Goal: Information Seeking & Learning: Learn about a topic

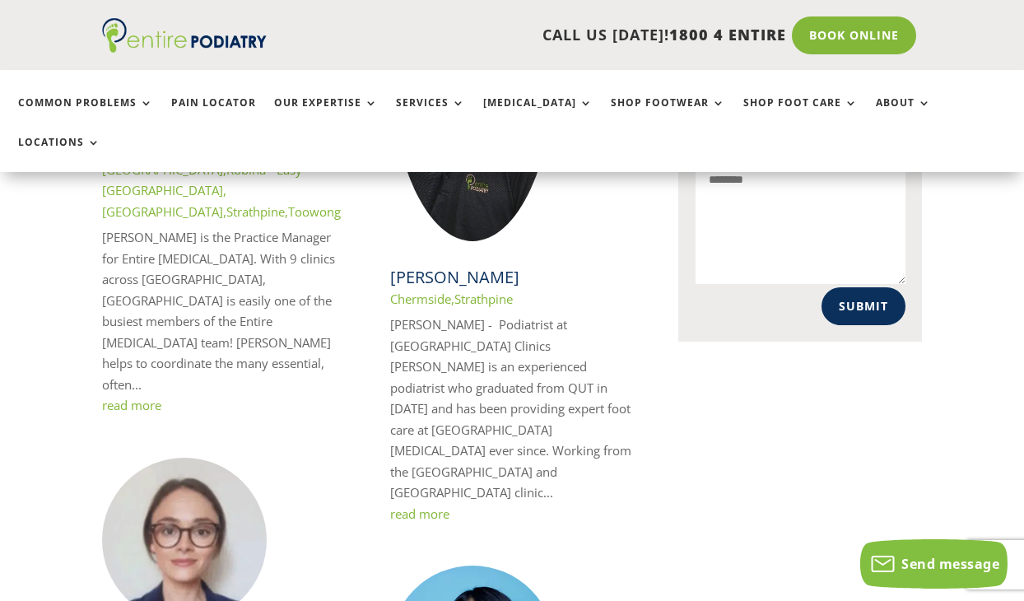
scroll to position [1129, 0]
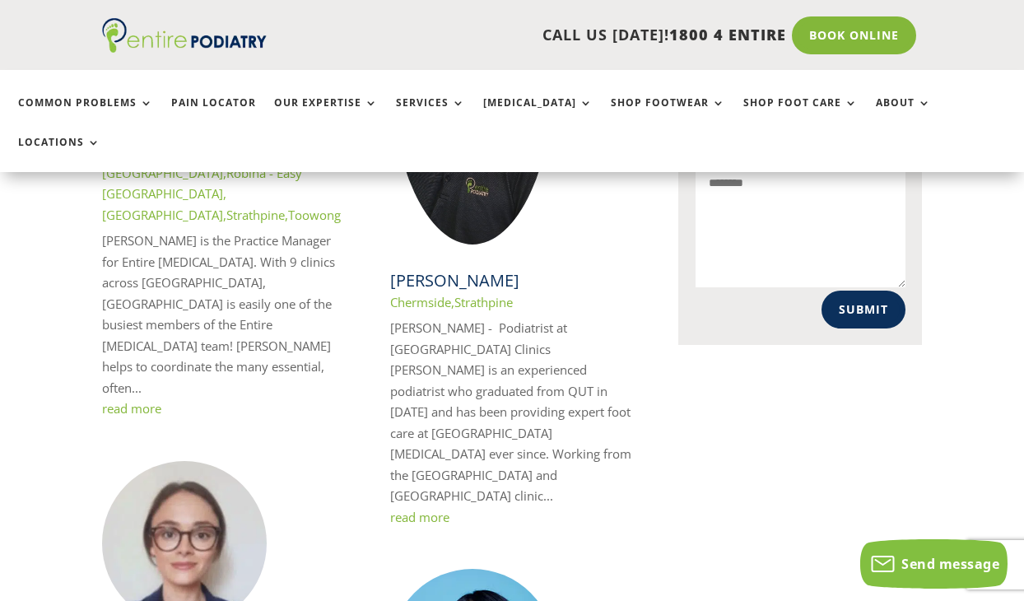
drag, startPoint x: 524, startPoint y: 225, endPoint x: 392, endPoint y: 221, distance: 132.6
click at [392, 269] on h2 "[PERSON_NAME]" at bounding box center [511, 280] width 243 height 23
copy link "[PERSON_NAME]"
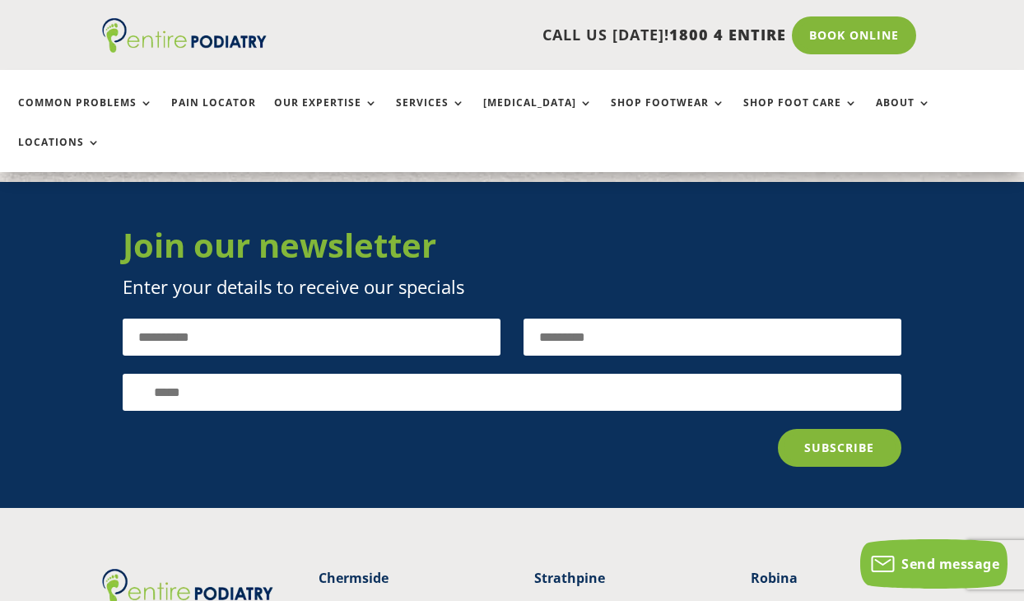
scroll to position [4788, 0]
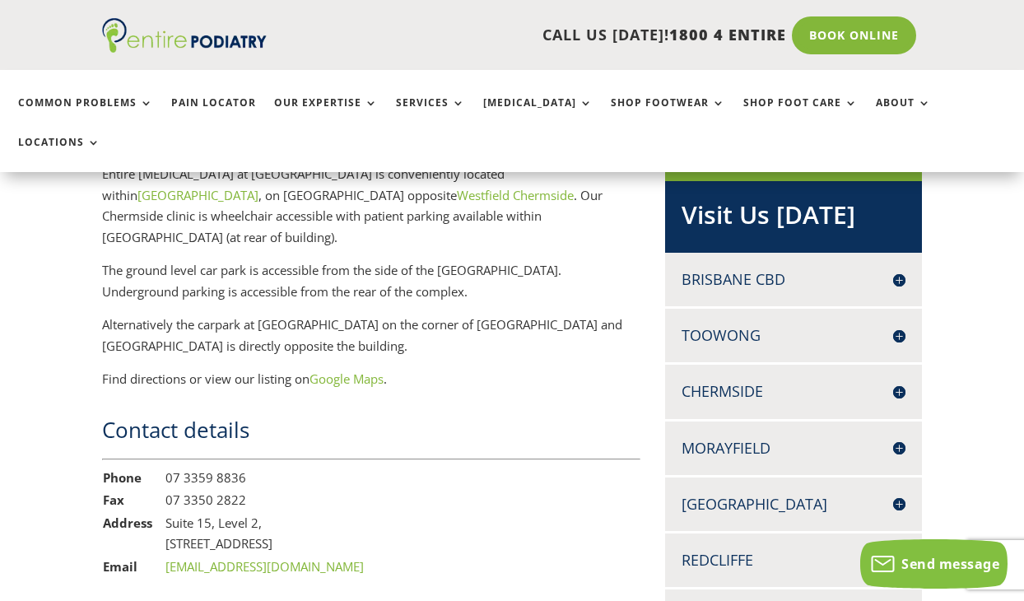
scroll to position [1205, 0]
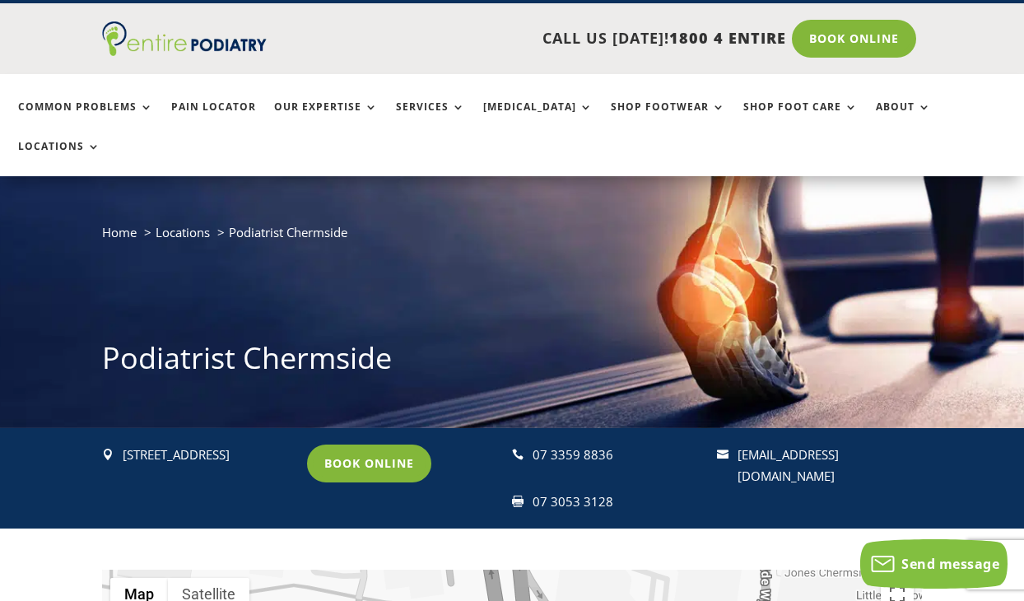
scroll to position [40, 0]
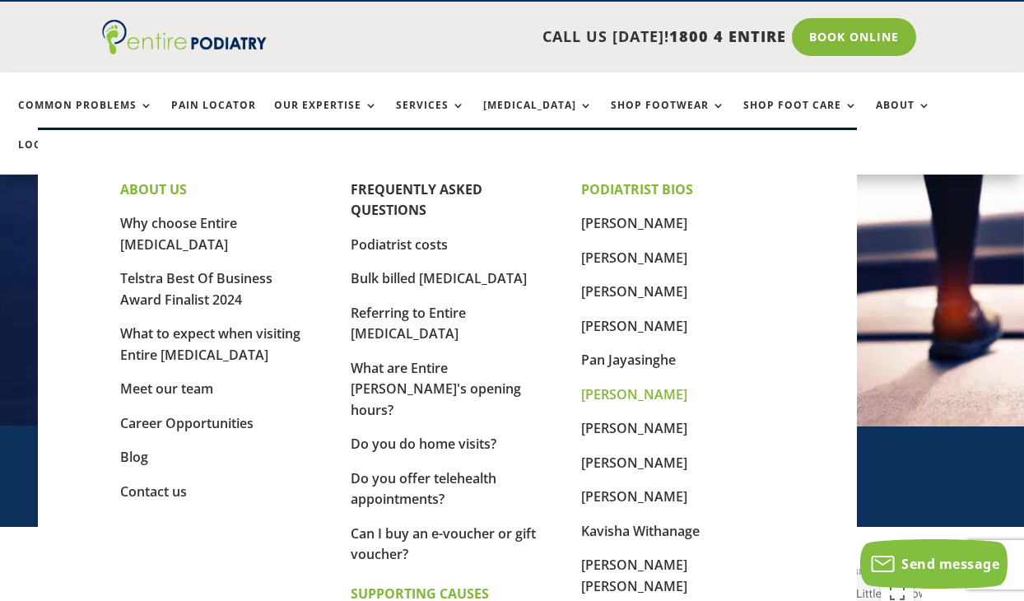
click at [619, 392] on link "[PERSON_NAME]" at bounding box center [634, 394] width 106 height 18
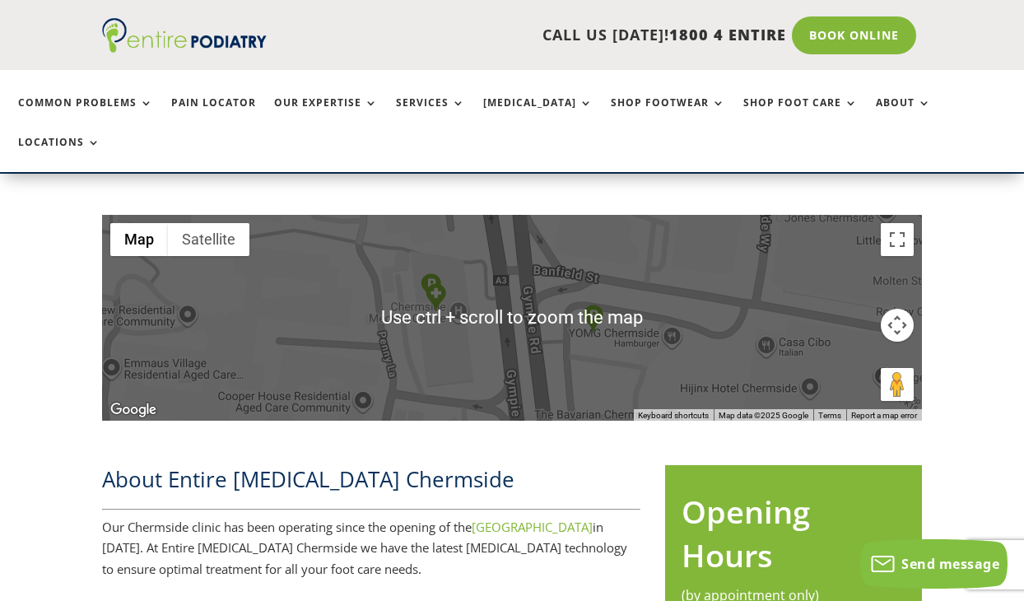
scroll to position [396, 0]
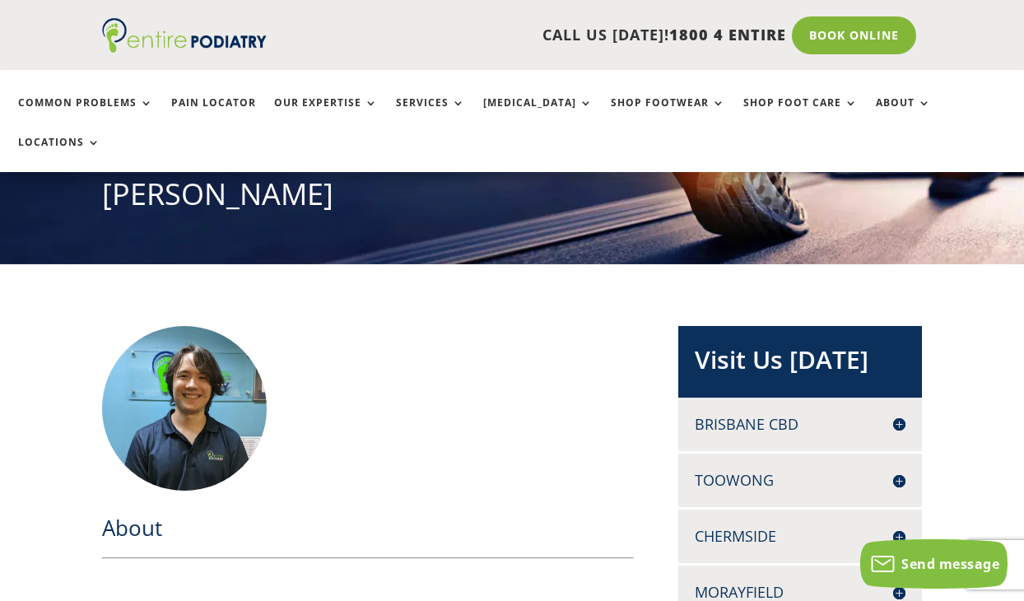
scroll to position [171, 0]
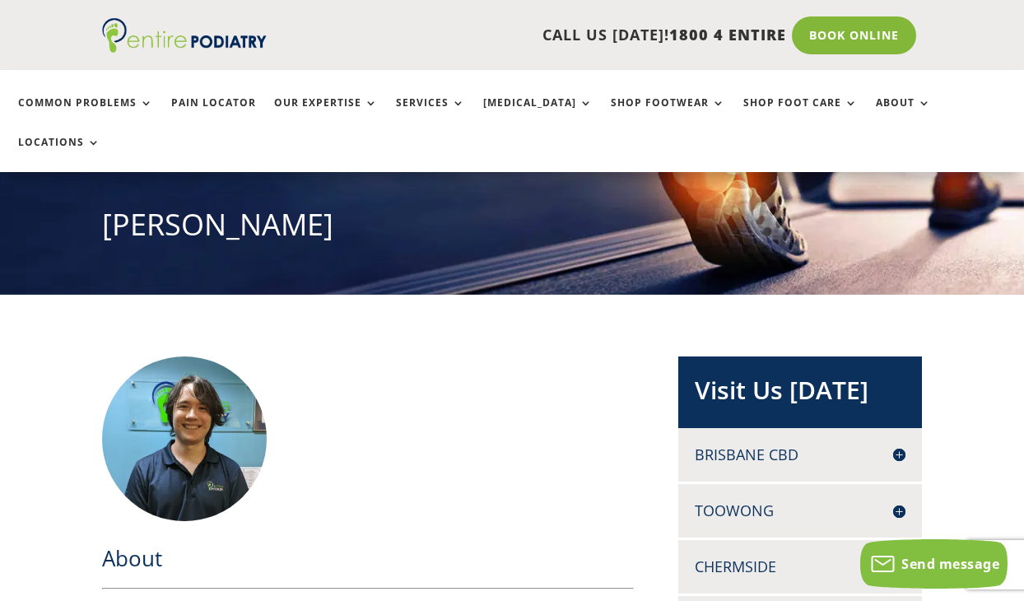
drag, startPoint x: 318, startPoint y: 187, endPoint x: 95, endPoint y: 171, distance: 222.8
click at [95, 171] on div "Home Podiatrists Nathan Tomlins Nathan Tomlins" at bounding box center [512, 169] width 1024 height 252
copy h1 "[PERSON_NAME]"
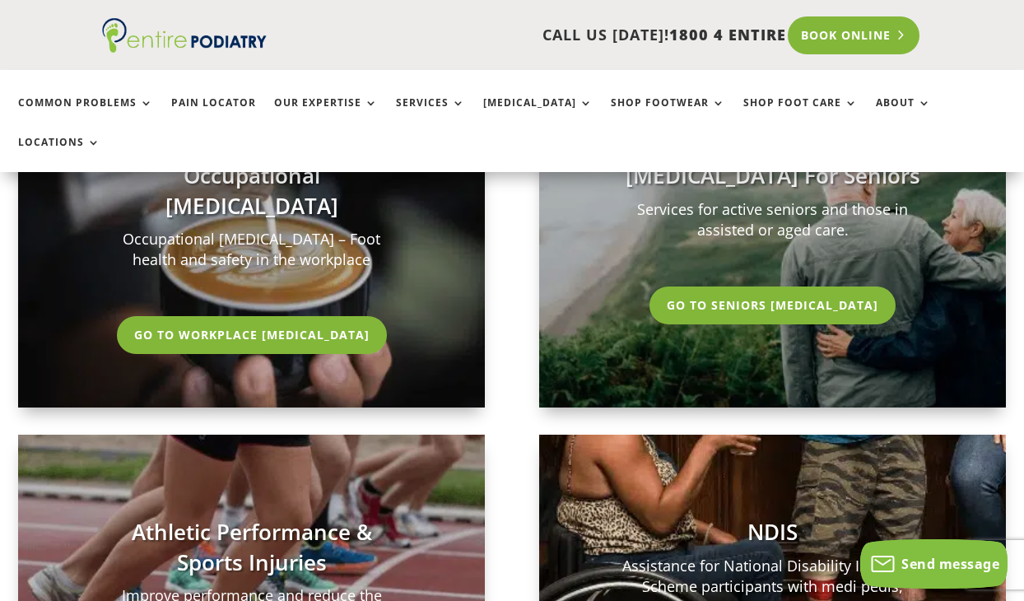
scroll to position [3498, 0]
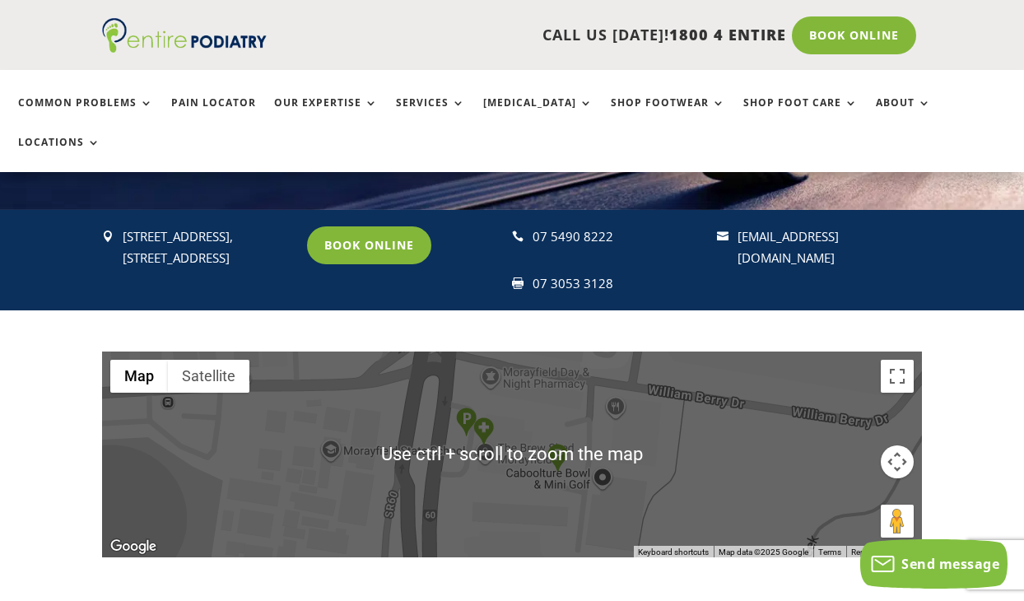
scroll to position [258, 0]
